Goal: Task Accomplishment & Management: Use online tool/utility

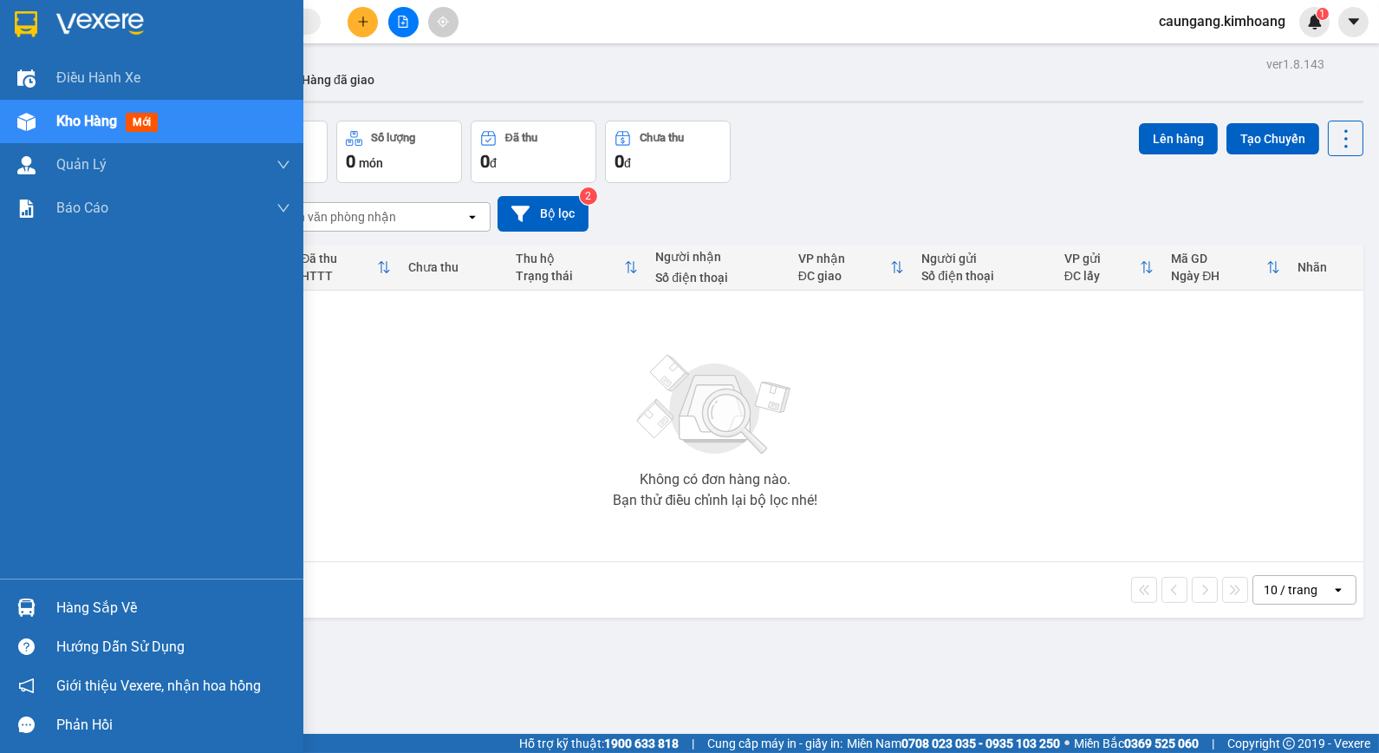
click at [20, 590] on div "Hàng sắp về" at bounding box center [151, 607] width 303 height 39
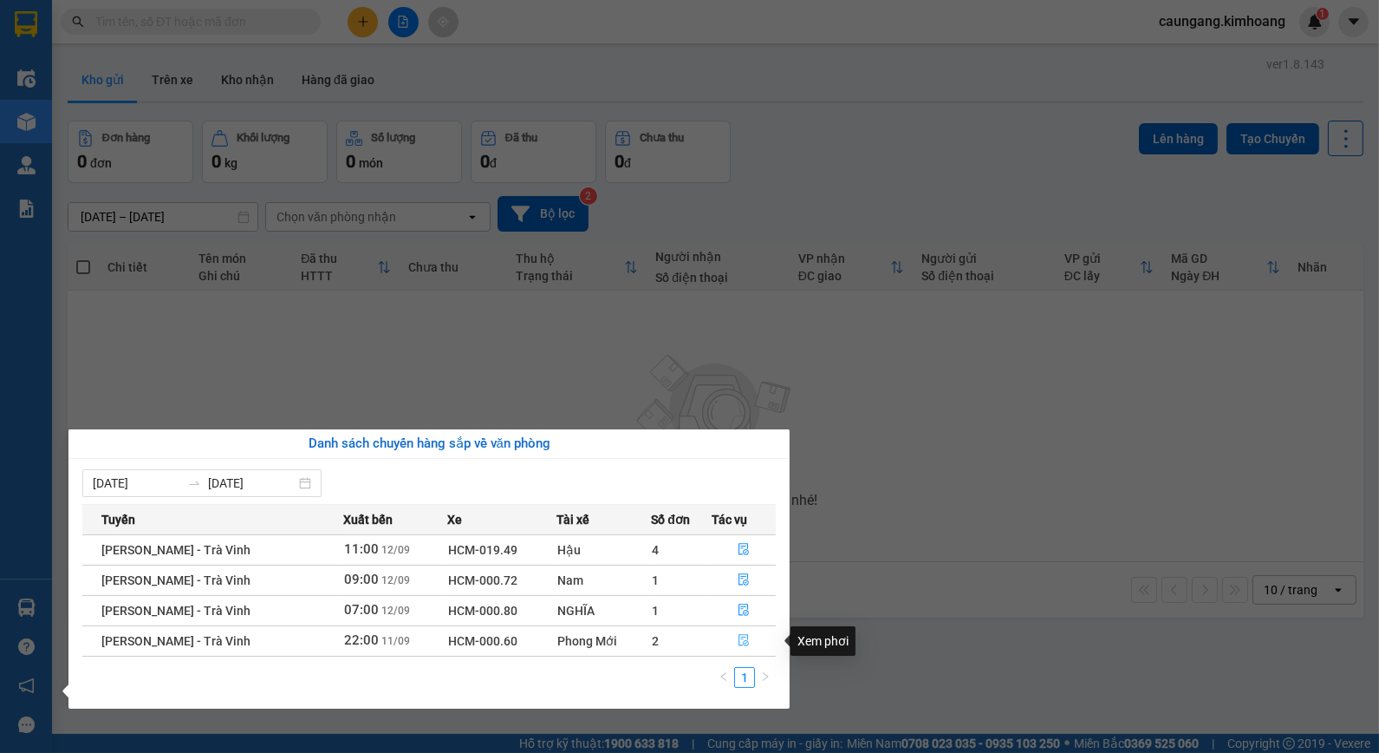
click at [740, 636] on icon "file-done" at bounding box center [744, 640] width 12 height 12
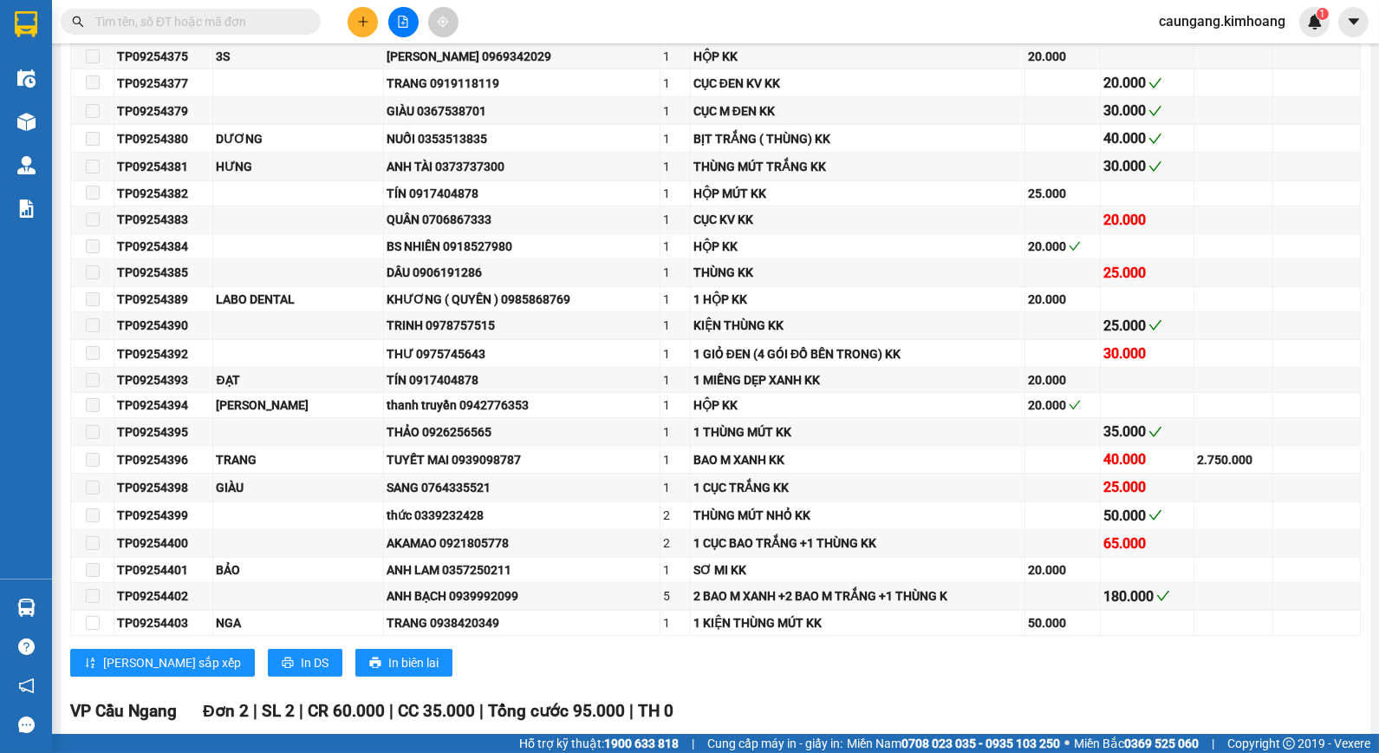
scroll to position [1541, 0]
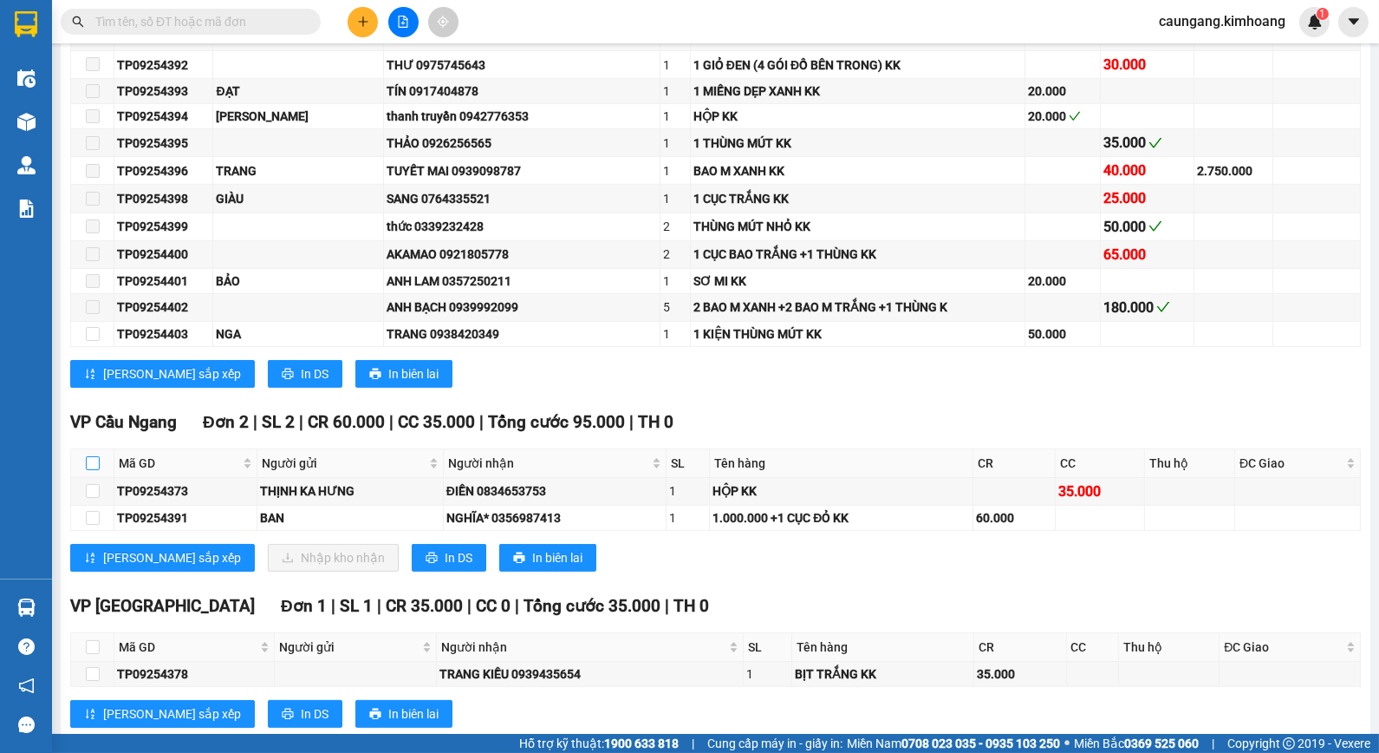
click at [91, 470] on input "checkbox" at bounding box center [93, 463] width 14 height 14
checkbox input "true"
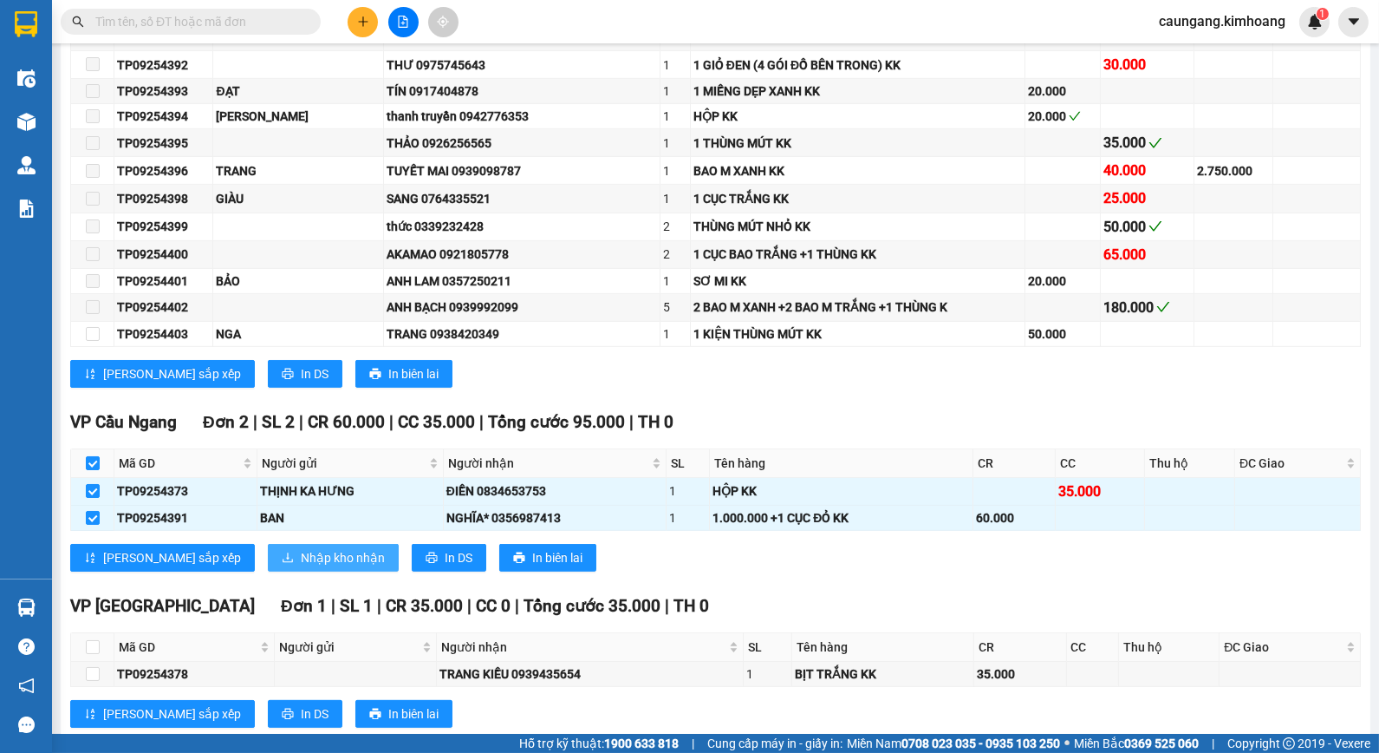
click at [301, 567] on span "Nhập kho nhận" at bounding box center [343, 557] width 84 height 19
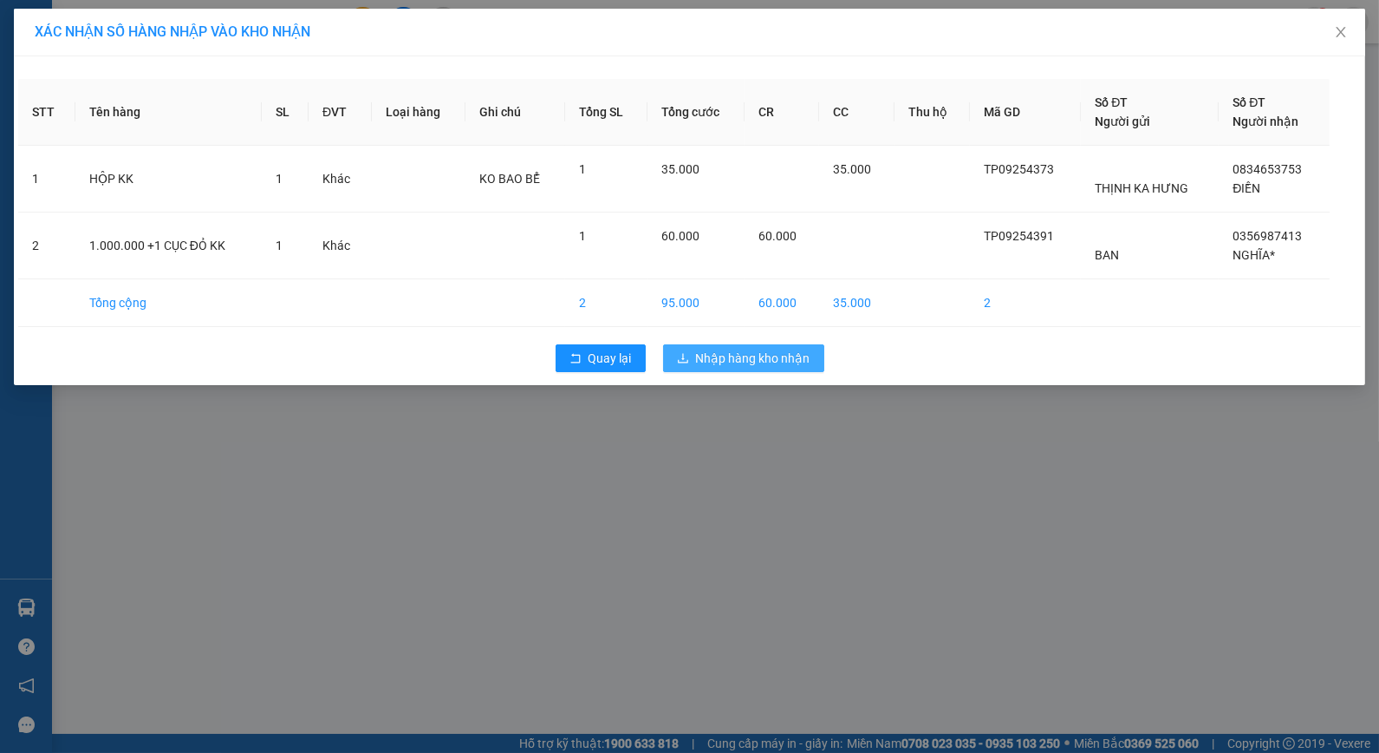
click at [718, 364] on span "Nhập hàng kho nhận" at bounding box center [753, 358] width 114 height 19
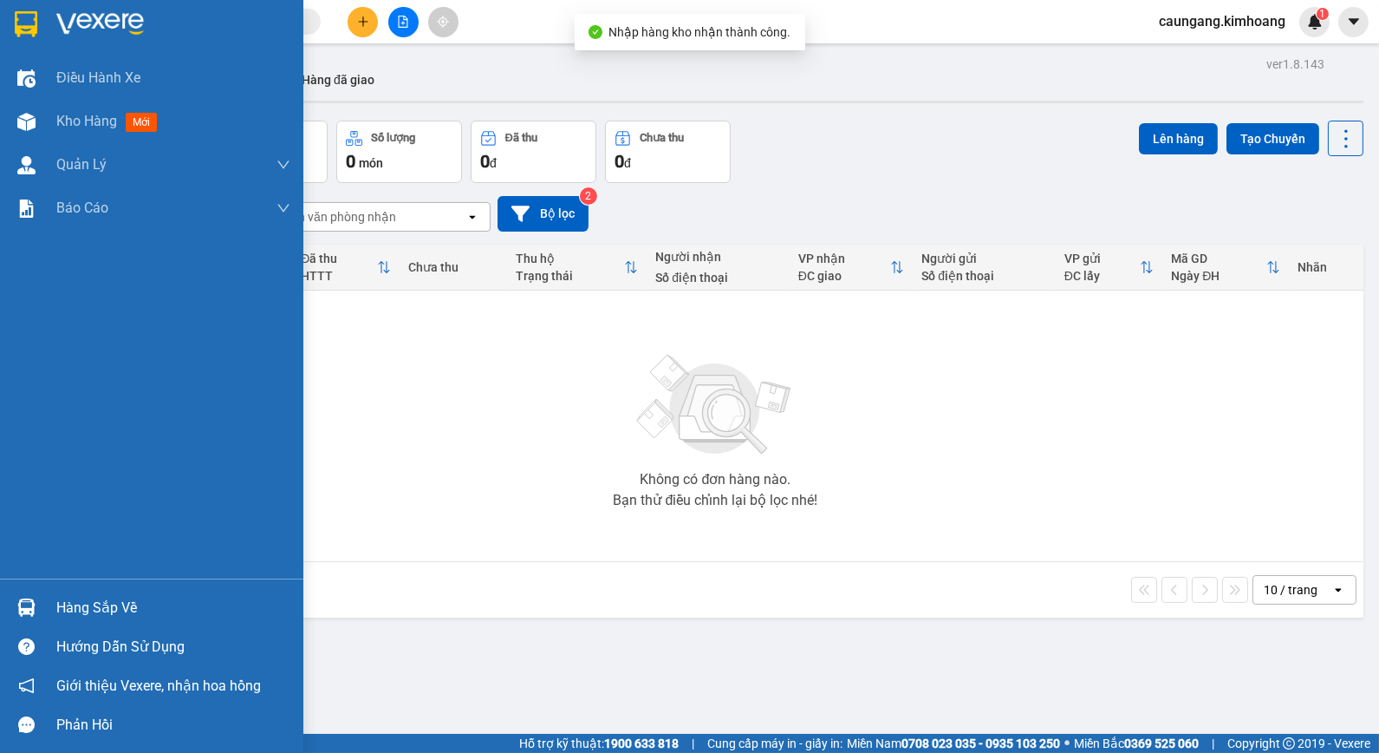
click at [95, 605] on div "Hàng sắp về" at bounding box center [173, 608] width 234 height 26
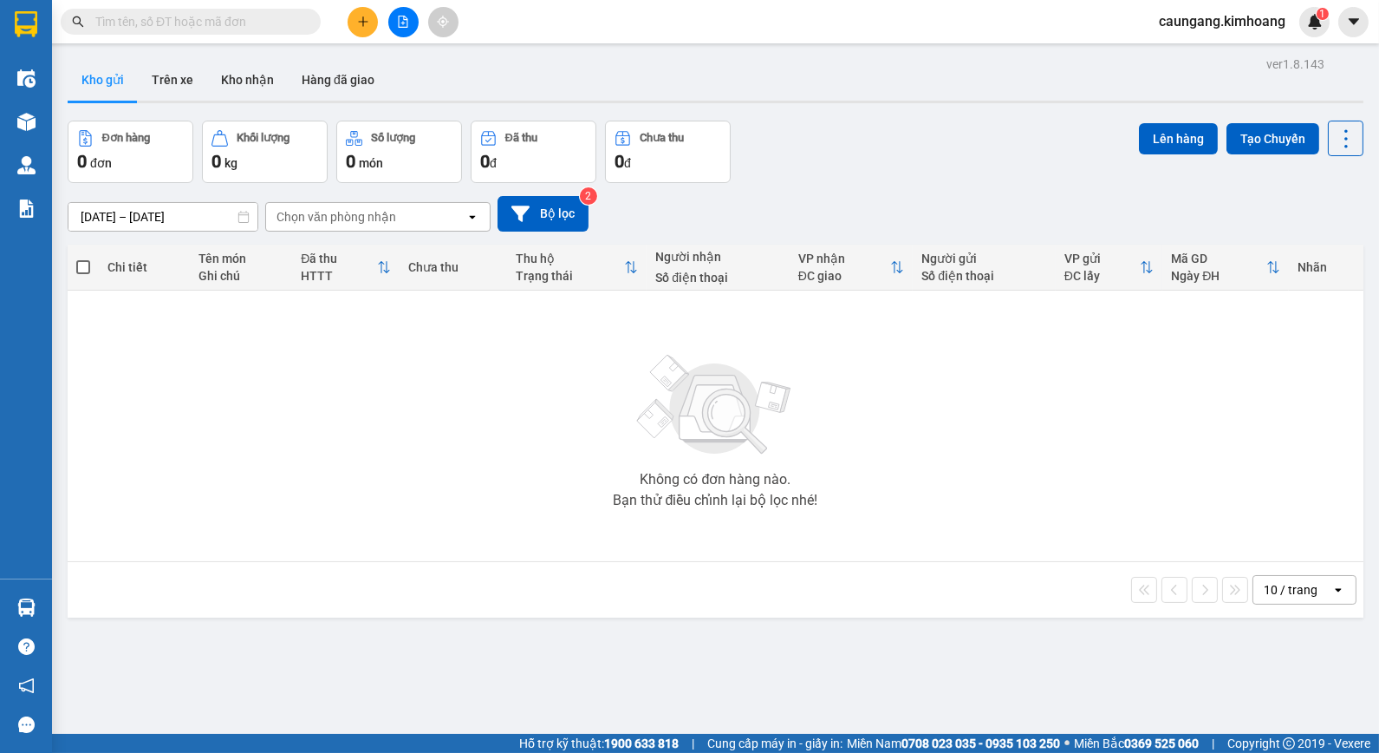
click at [1216, 380] on section "Kết quả tìm kiếm ( 721 ) Bộ lọc Mã ĐH Trạng thái Món hàng Thu hộ Tổng cước Chưa…" at bounding box center [689, 376] width 1379 height 753
